Goal: Task Accomplishment & Management: Use online tool/utility

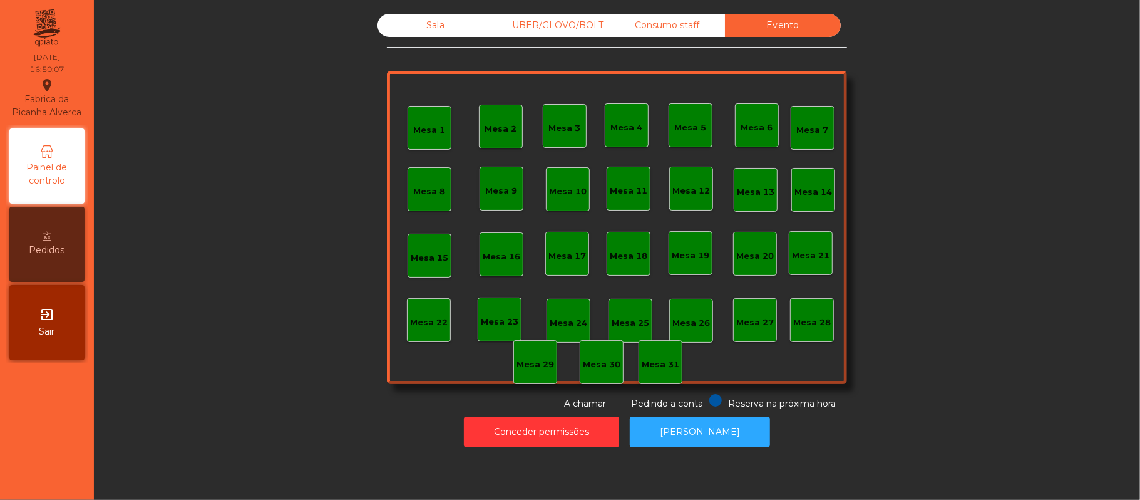
click at [428, 26] on div "Sala" at bounding box center [436, 25] width 116 height 23
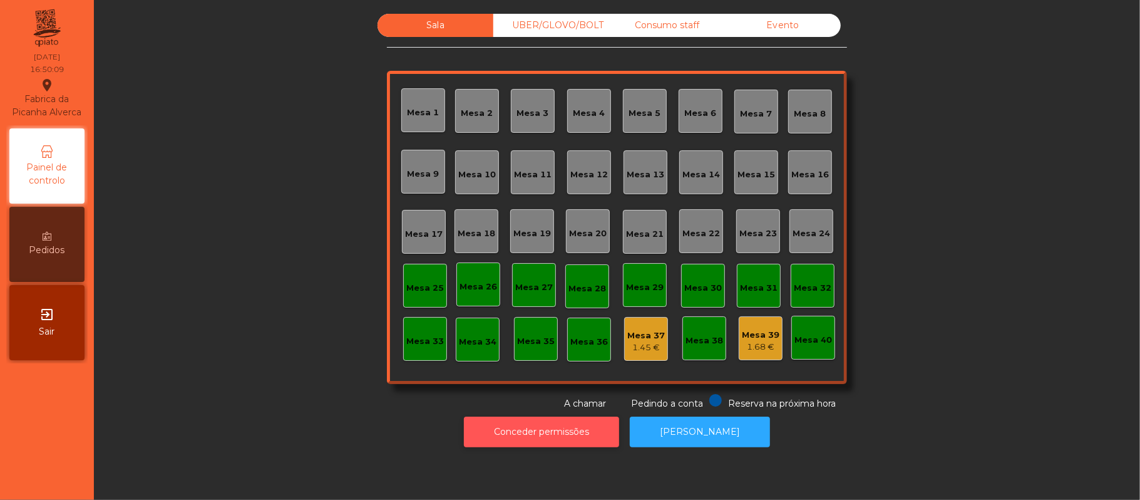
click at [591, 439] on button "Conceder permissões" at bounding box center [541, 431] width 155 height 31
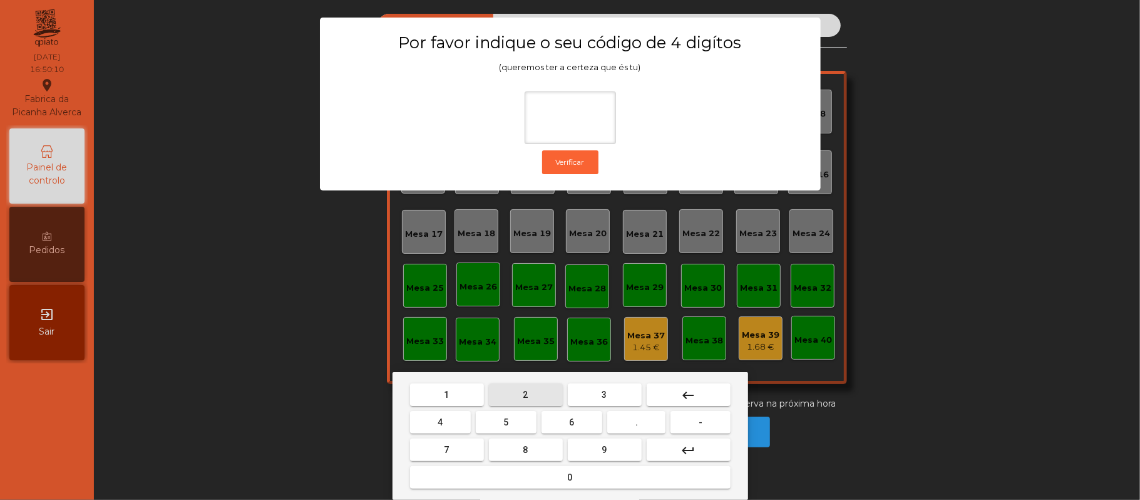
click at [527, 392] on span "2" at bounding box center [525, 394] width 5 height 10
click at [572, 422] on span "6" at bounding box center [572, 422] width 5 height 10
click at [446, 394] on span "1" at bounding box center [447, 394] width 5 height 10
click at [512, 416] on button "5" at bounding box center [506, 422] width 61 height 23
type input "****"
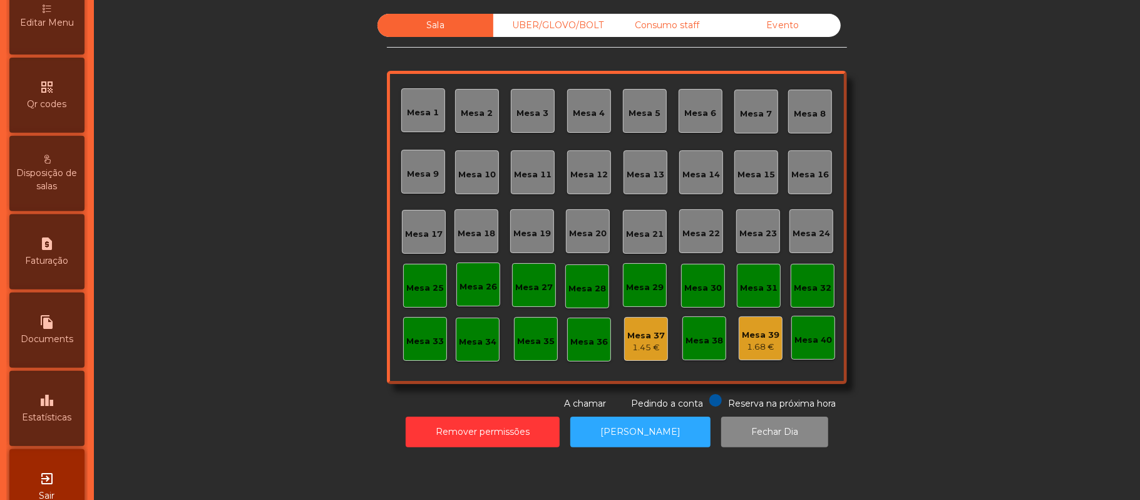
click at [54, 406] on icon "leaderboard" at bounding box center [46, 400] width 15 height 15
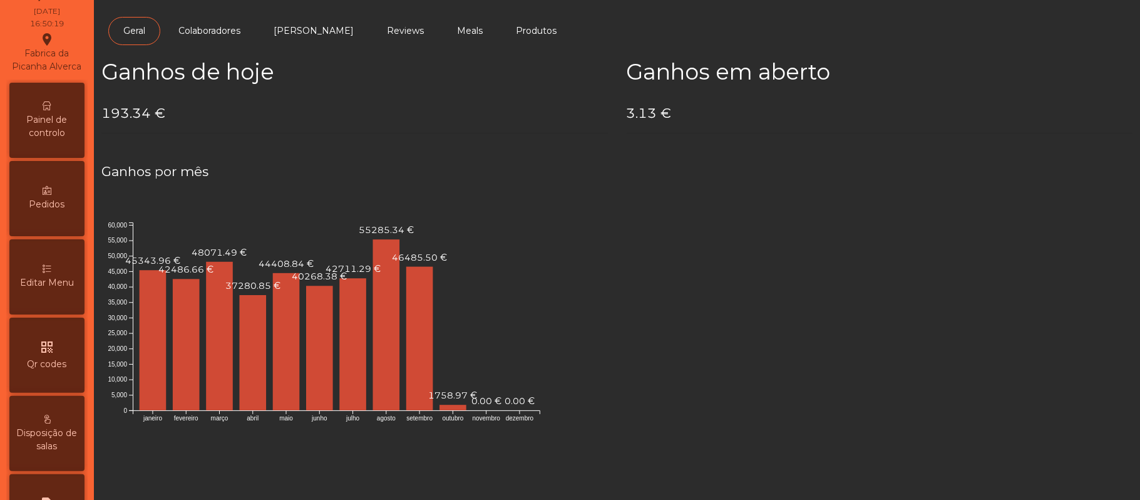
scroll to position [44, 0]
click at [66, 121] on div "Painel de controlo" at bounding box center [46, 122] width 75 height 75
